Goal: Task Accomplishment & Management: Manage account settings

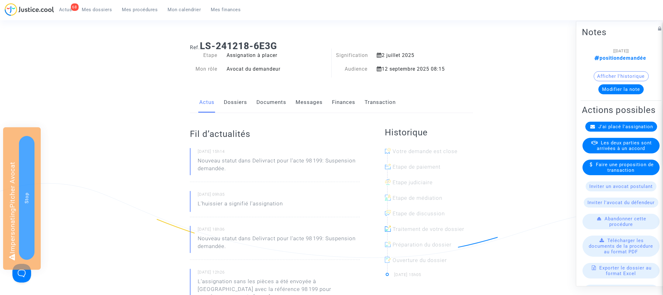
click span "Mes procédures"
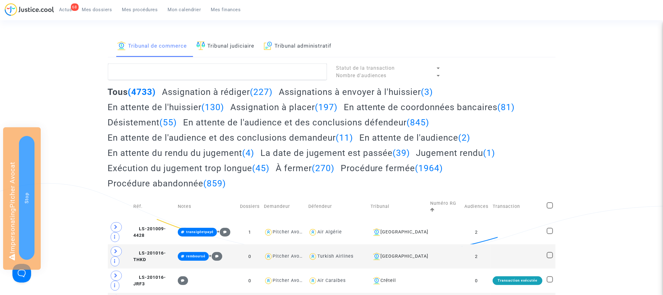
click h2 "Assignation à placer (197)"
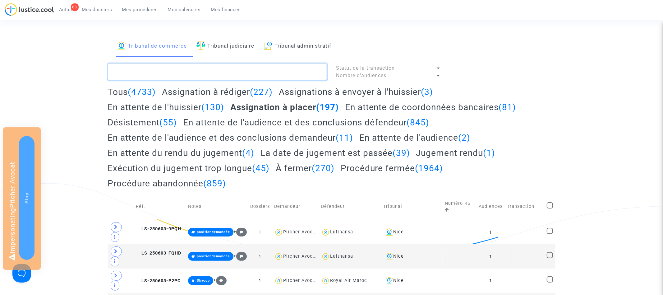
click textarea
paste textarea "LS-250313-YQV9"
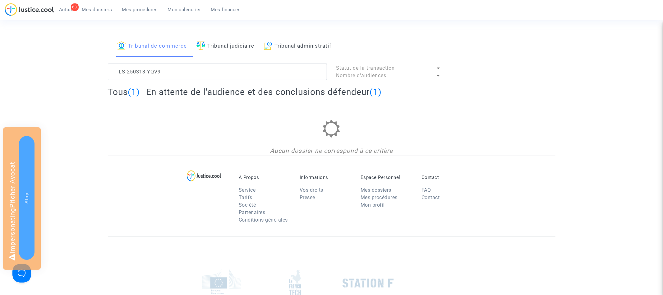
click h2 "En attente de l'audience et des conclusions défendeur (1)"
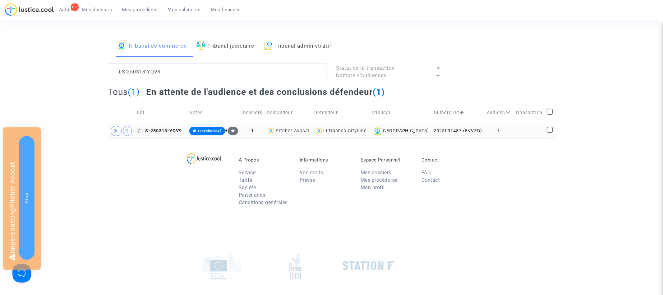
click span "LS-250313-YQV9"
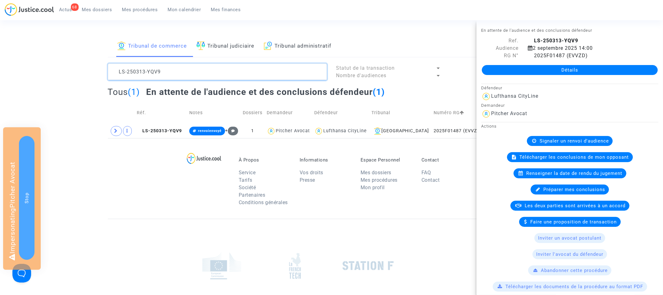
click textarea
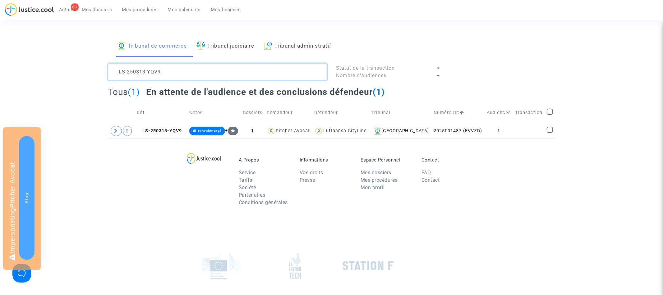
click textarea
paste textarea "9-J4QE"
type textarea "LS-250319-J4QE"
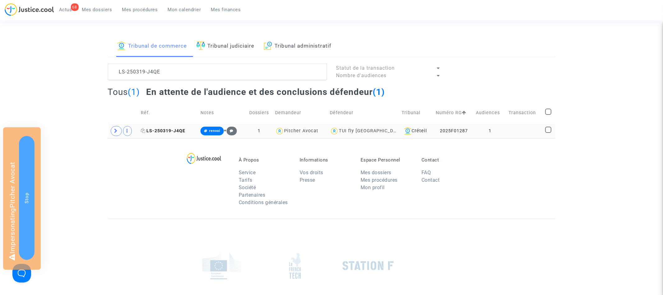
click span "LS-250319-J4QE"
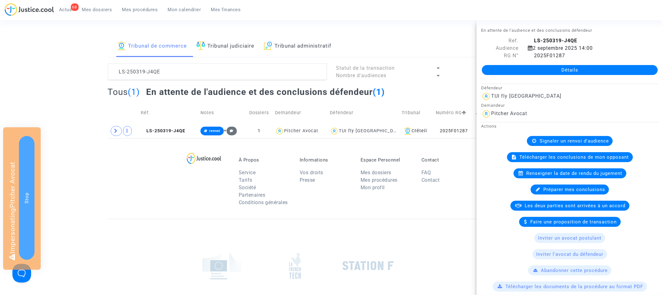
click section "Tribunal de commerce Tribunal judiciaire Tribunal administratif LS-250319-J4QE …"
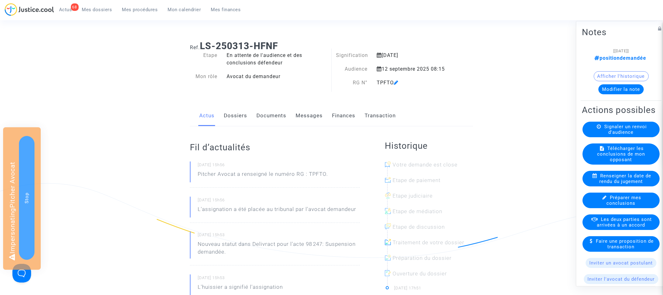
click at [140, 12] on span "Mes procédures" at bounding box center [140, 10] width 36 height 6
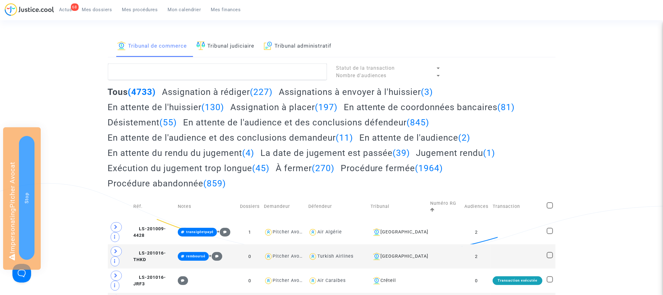
click at [383, 139] on h2 "En attente de l'audience (2)" at bounding box center [415, 137] width 111 height 11
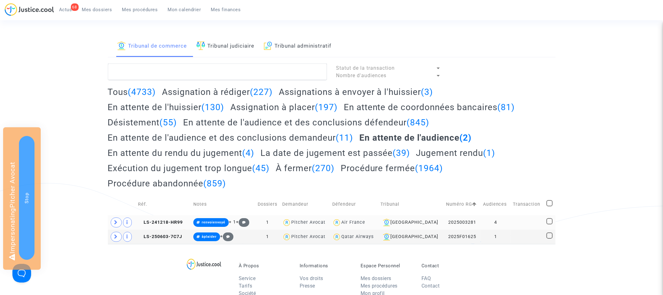
click at [177, 218] on td "LS-241218-HR99" at bounding box center [163, 222] width 55 height 14
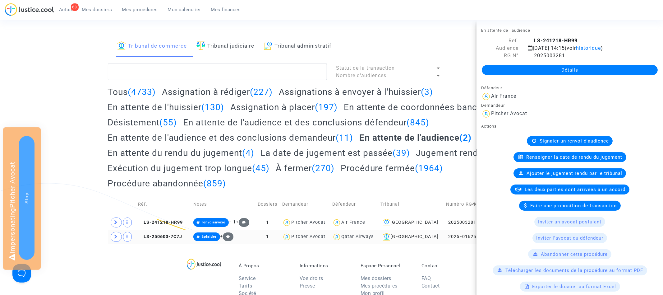
click at [177, 230] on td "LS-250603-7C7J" at bounding box center [163, 237] width 55 height 14
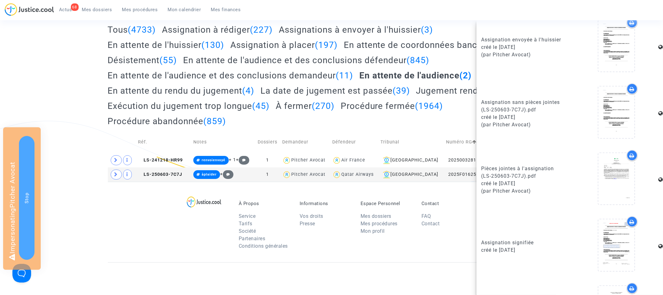
scroll to position [455, 0]
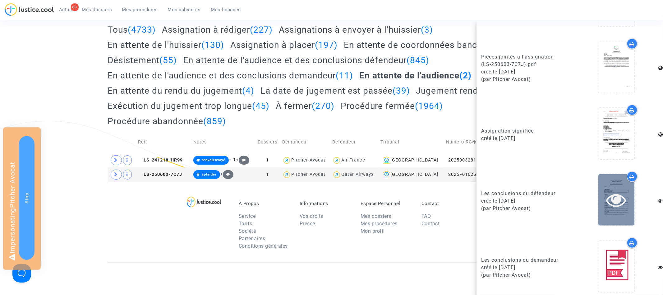
click at [617, 196] on icon at bounding box center [617, 200] width 20 height 20
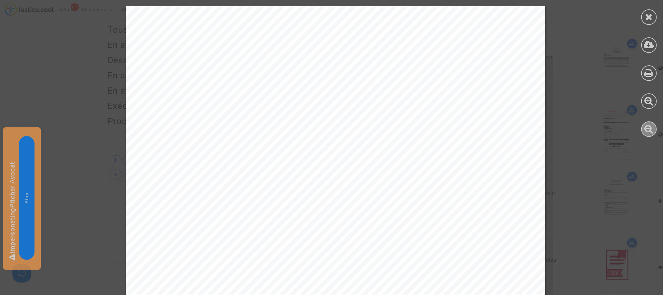
click at [651, 128] on icon at bounding box center [649, 128] width 9 height 9
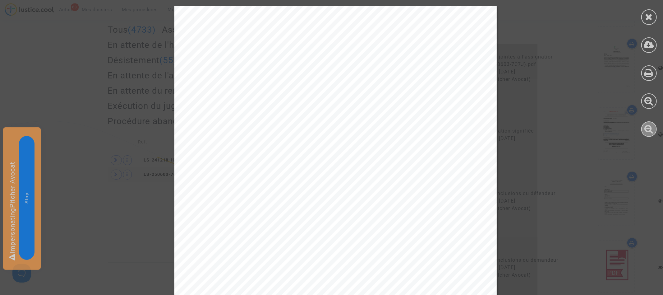
click at [651, 128] on icon at bounding box center [649, 128] width 9 height 9
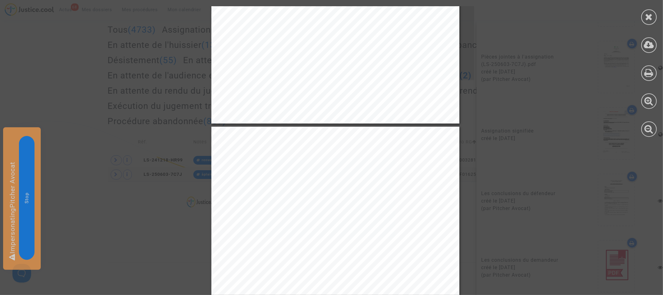
scroll to position [263, 0]
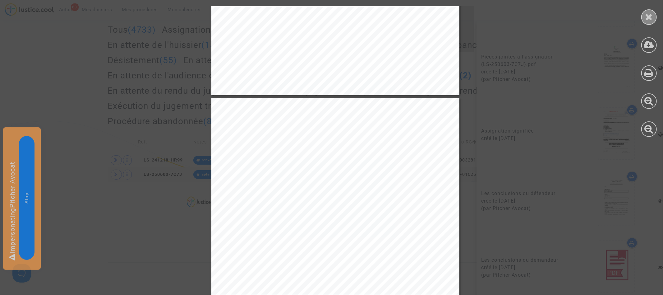
click at [652, 20] on icon at bounding box center [650, 16] width 8 height 9
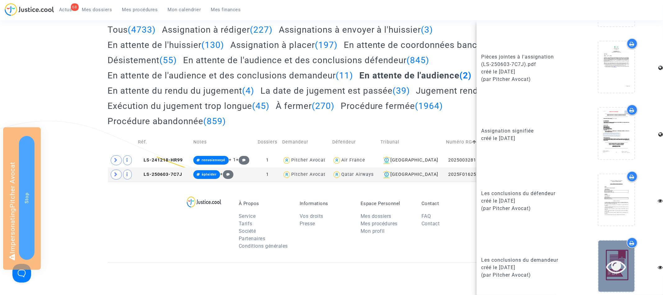
click at [623, 261] on icon at bounding box center [617, 266] width 20 height 20
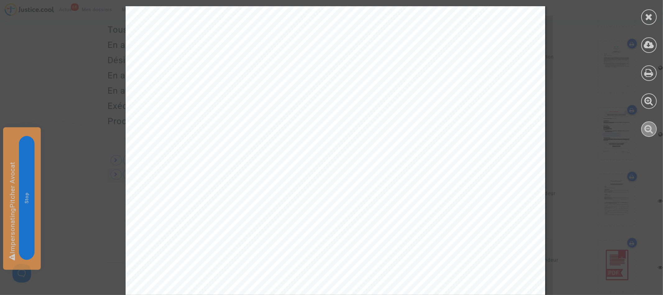
click at [646, 135] on div at bounding box center [650, 129] width 16 height 16
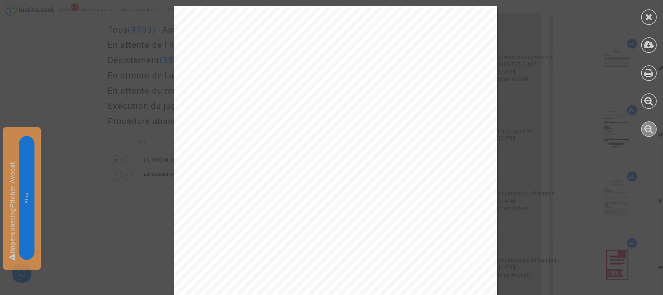
click at [646, 135] on div at bounding box center [650, 129] width 16 height 16
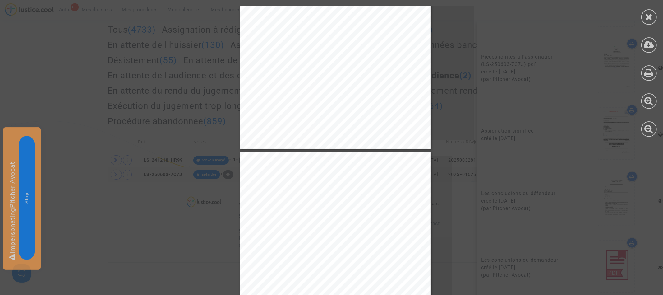
scroll to position [331, 0]
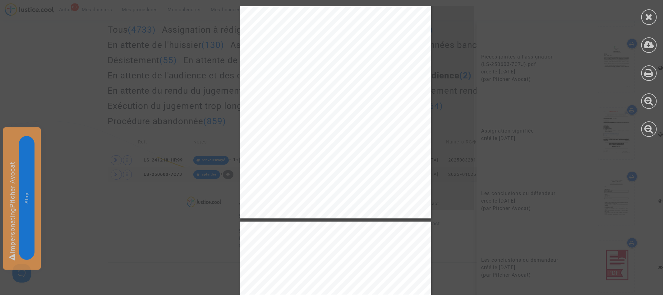
click at [652, 22] on div at bounding box center [650, 17] width 16 height 16
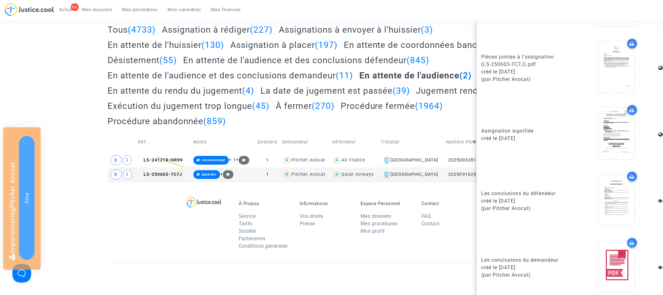
click at [71, 57] on div "Tribunal de commerce Tribunal judiciaire Tribunal administratif Statut de la tr…" at bounding box center [331, 78] width 663 height 208
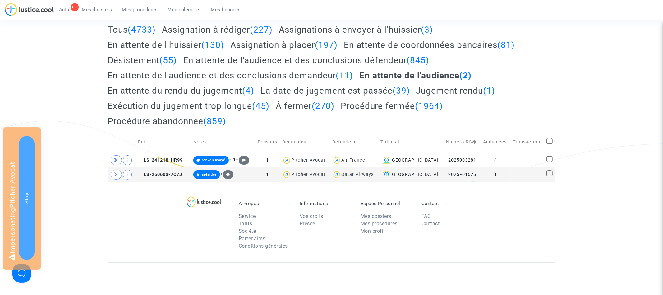
scroll to position [0, 0]
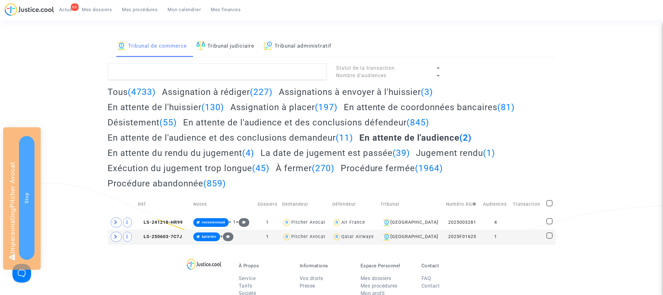
click at [100, 13] on link "Mes dossiers" at bounding box center [97, 9] width 40 height 9
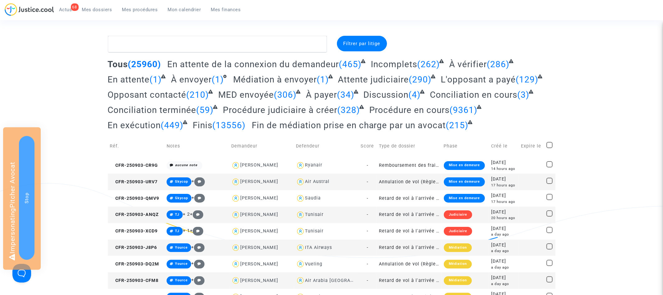
click at [141, 10] on span "Mes procédures" at bounding box center [140, 10] width 36 height 6
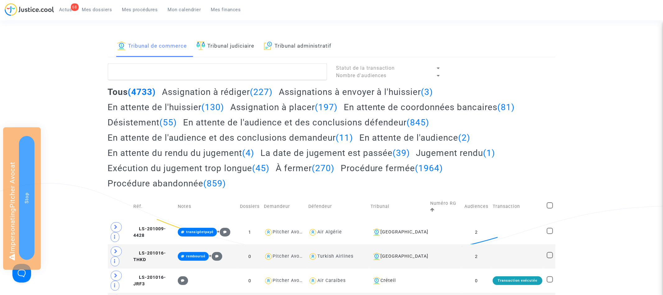
click at [294, 172] on h2 "À fermer (270)" at bounding box center [305, 168] width 59 height 11
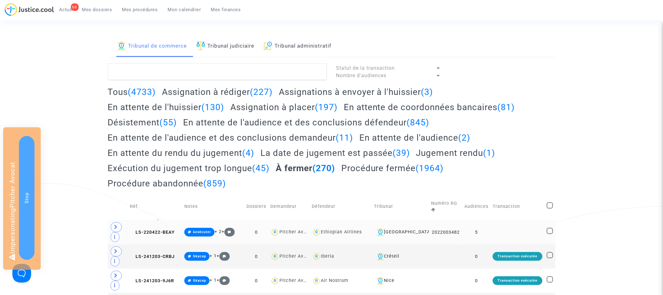
click at [551, 231] on span at bounding box center [550, 231] width 6 height 6
click at [550, 234] on input "checkbox" at bounding box center [550, 234] width 0 height 0
checkbox input "true"
click at [551, 253] on span at bounding box center [550, 255] width 6 height 6
click at [550, 258] on input "checkbox" at bounding box center [550, 258] width 0 height 0
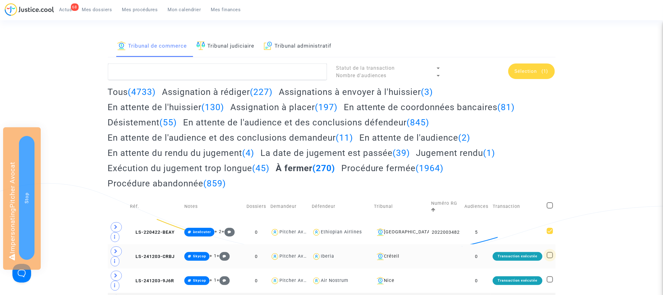
checkbox input "true"
click at [531, 71] on span "Sélection" at bounding box center [526, 71] width 22 height 6
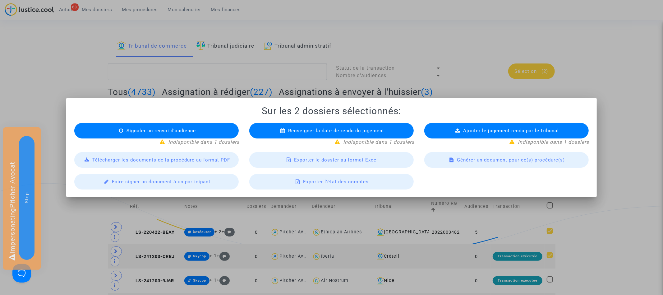
click at [642, 105] on div at bounding box center [331, 147] width 663 height 295
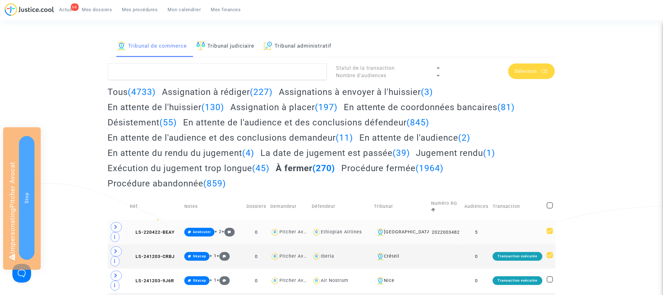
click at [551, 230] on span at bounding box center [550, 231] width 6 height 6
click at [550, 234] on input "checkbox" at bounding box center [550, 234] width 0 height 0
checkbox input "false"
click at [551, 255] on span at bounding box center [550, 255] width 6 height 6
click at [550, 258] on input "checkbox" at bounding box center [550, 258] width 0 height 0
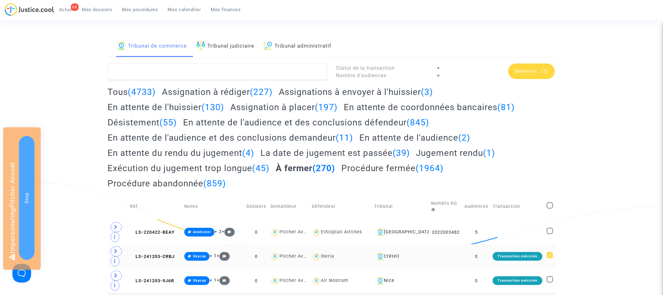
checkbox input "false"
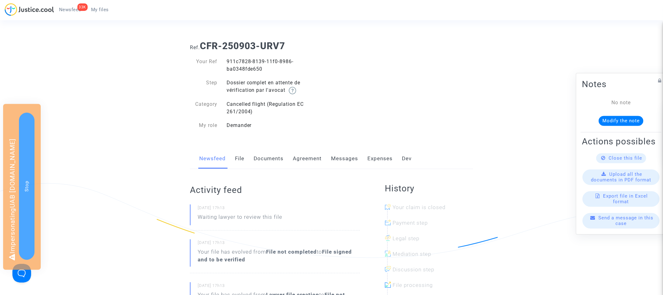
click at [101, 9] on span "My files" at bounding box center [100, 10] width 18 height 6
